Goal: Task Accomplishment & Management: Complete application form

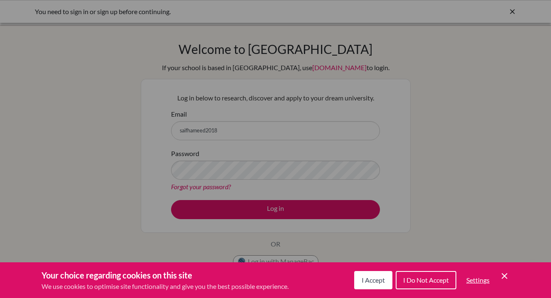
click at [373, 285] on button "I Accept" at bounding box center [373, 280] width 38 height 18
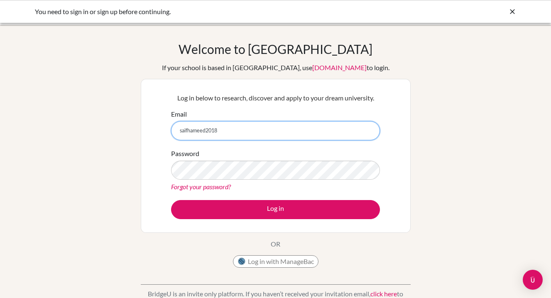
click at [240, 134] on input "saifhameed2018" at bounding box center [275, 130] width 209 height 19
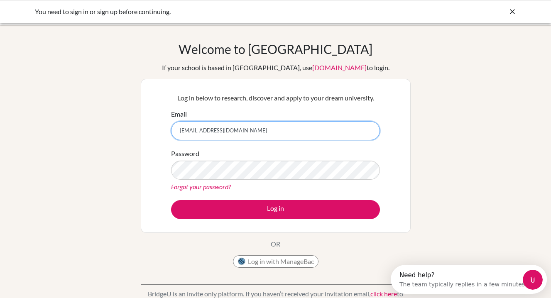
type input "[EMAIL_ADDRESS][DOMAIN_NAME]"
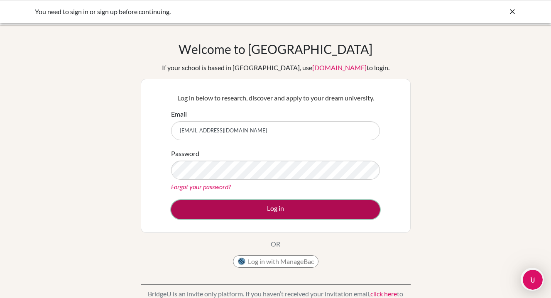
click at [266, 211] on button "Log in" at bounding box center [275, 209] width 209 height 19
click at [253, 207] on button "Log in" at bounding box center [275, 209] width 209 height 19
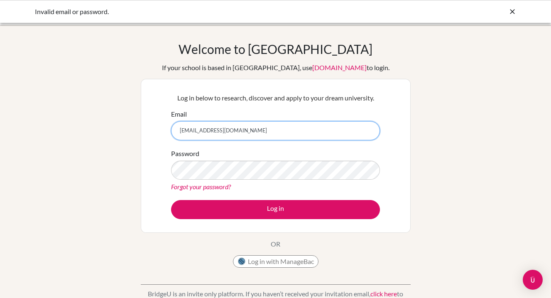
drag, startPoint x: 251, startPoint y: 131, endPoint x: 133, endPoint y: 126, distance: 118.5
click at [133, 126] on div "Welcome to [GEOGRAPHIC_DATA] If your school is based in [GEOGRAPHIC_DATA], use …" at bounding box center [275, 178] width 551 height 272
paste input "[EMAIL_ADDRESS][DOMAIN_NAME]"
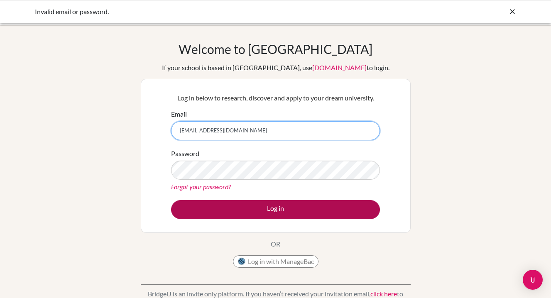
type input "[EMAIL_ADDRESS][DOMAIN_NAME]"
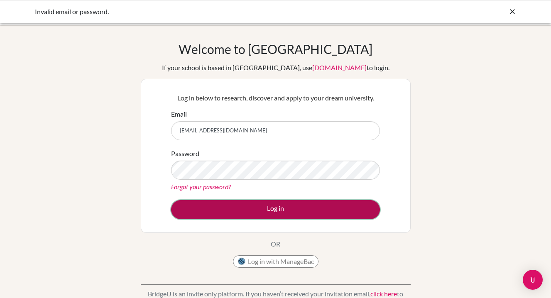
click at [254, 210] on button "Log in" at bounding box center [275, 209] width 209 height 19
